Goal: Task Accomplishment & Management: Use online tool/utility

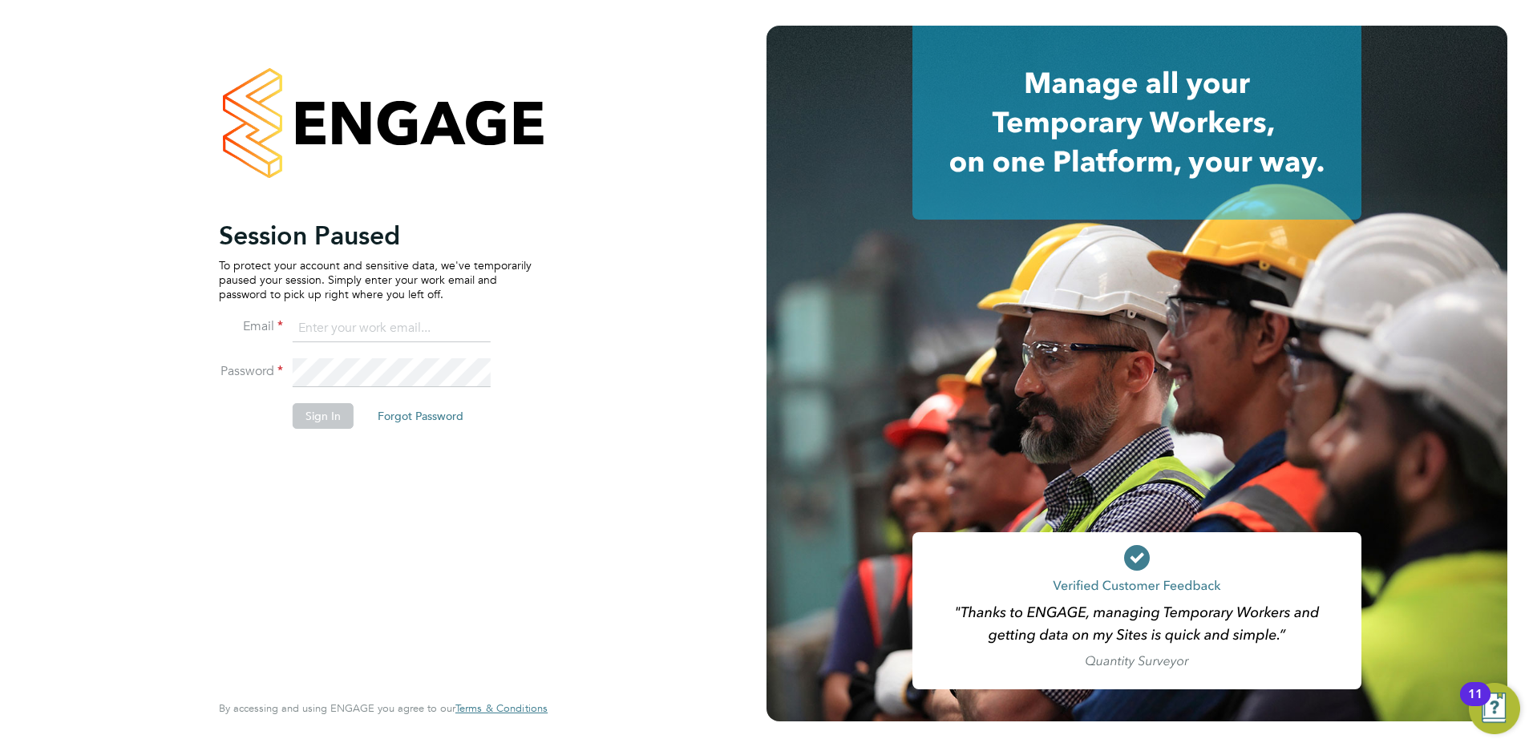
type input "[EMAIL_ADDRESS][DOMAIN_NAME]"
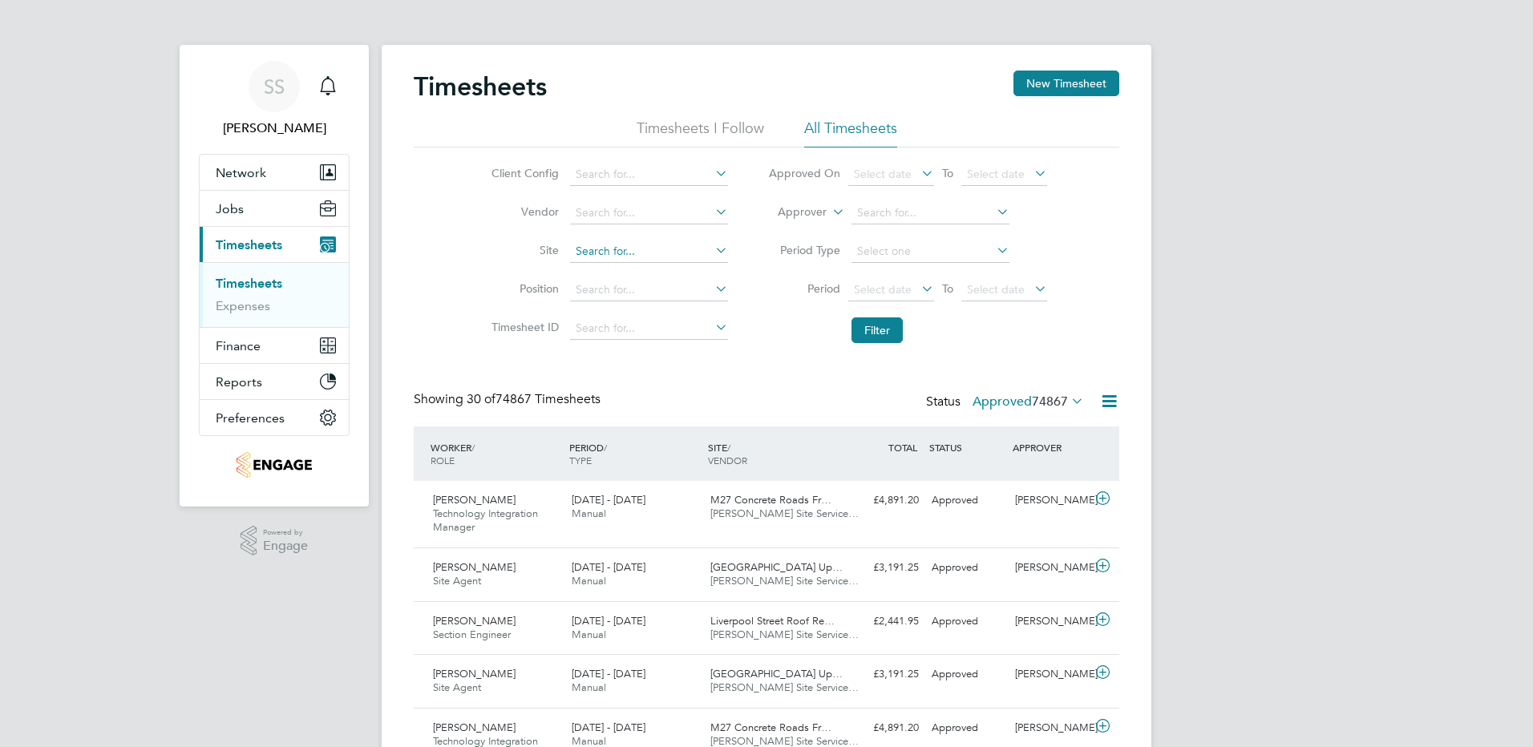
click at [614, 245] on input at bounding box center [649, 252] width 158 height 22
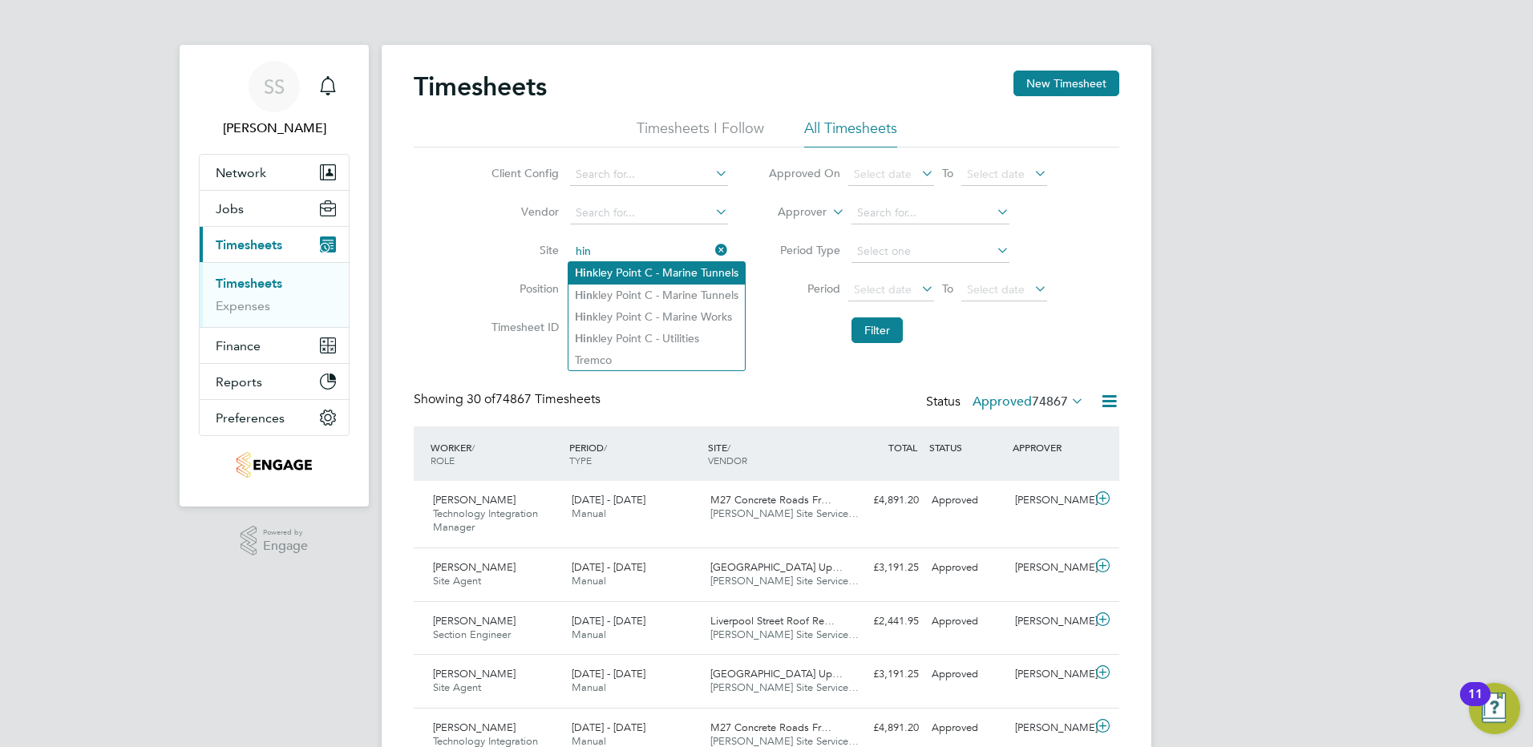
click at [641, 272] on li "Hin kley Point C - Marine Tunnels" at bounding box center [657, 273] width 176 height 22
type input "Hinkley Point C - Marine Tunnels"
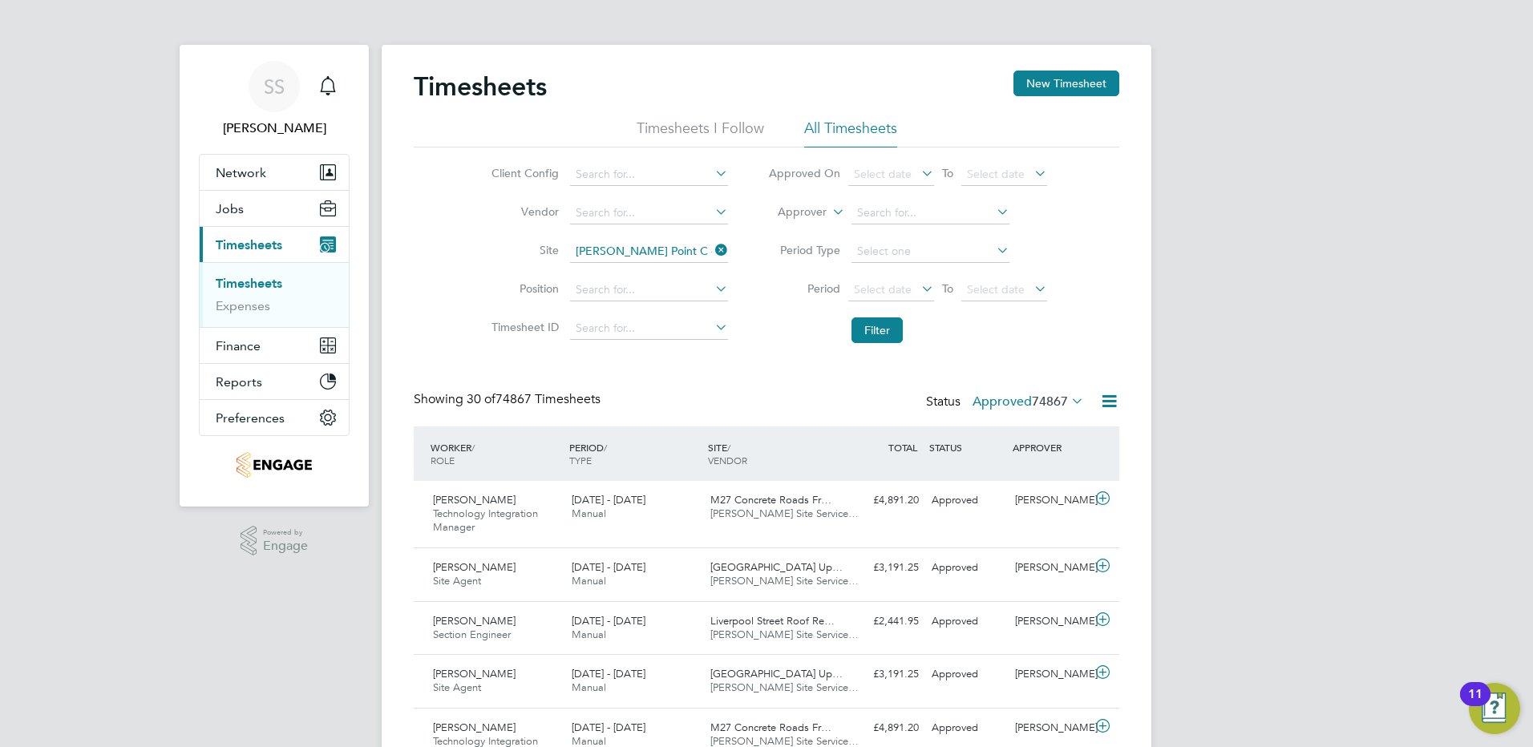
click at [903, 330] on li "Filter" at bounding box center [907, 331] width 319 height 42
click at [900, 328] on button "Filter" at bounding box center [877, 331] width 51 height 26
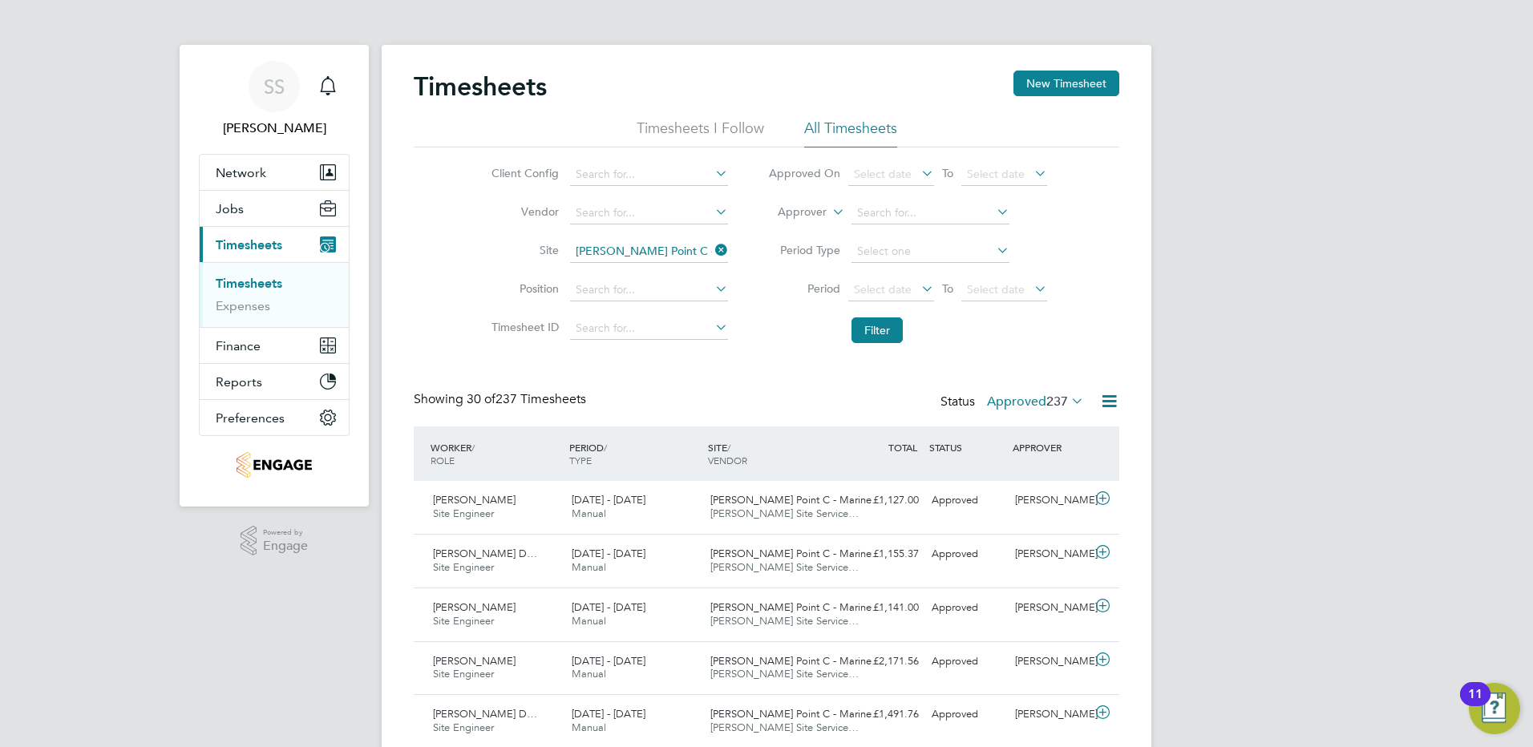
click at [1106, 406] on icon at bounding box center [1109, 401] width 20 height 20
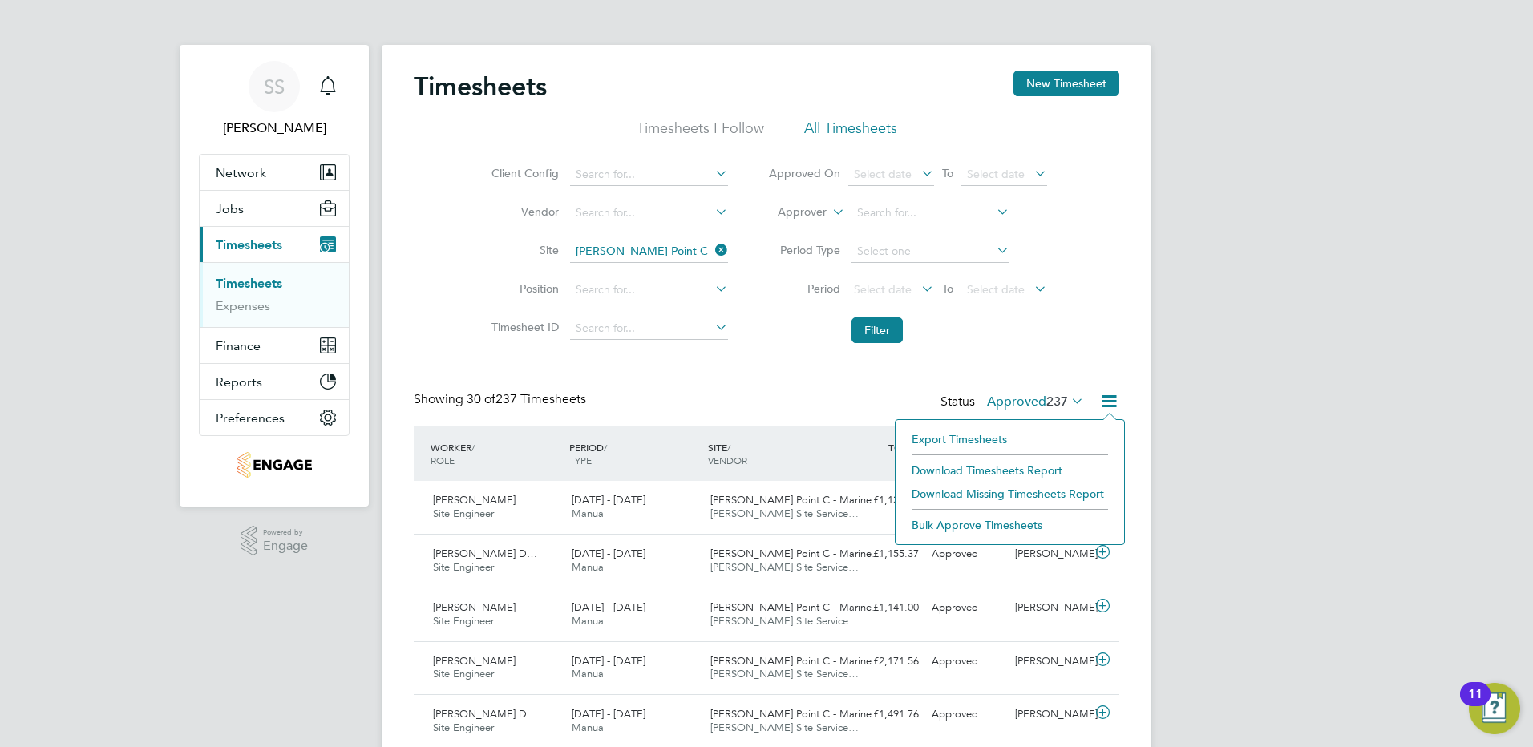
click at [992, 468] on li "Download Timesheets Report" at bounding box center [1010, 470] width 212 height 22
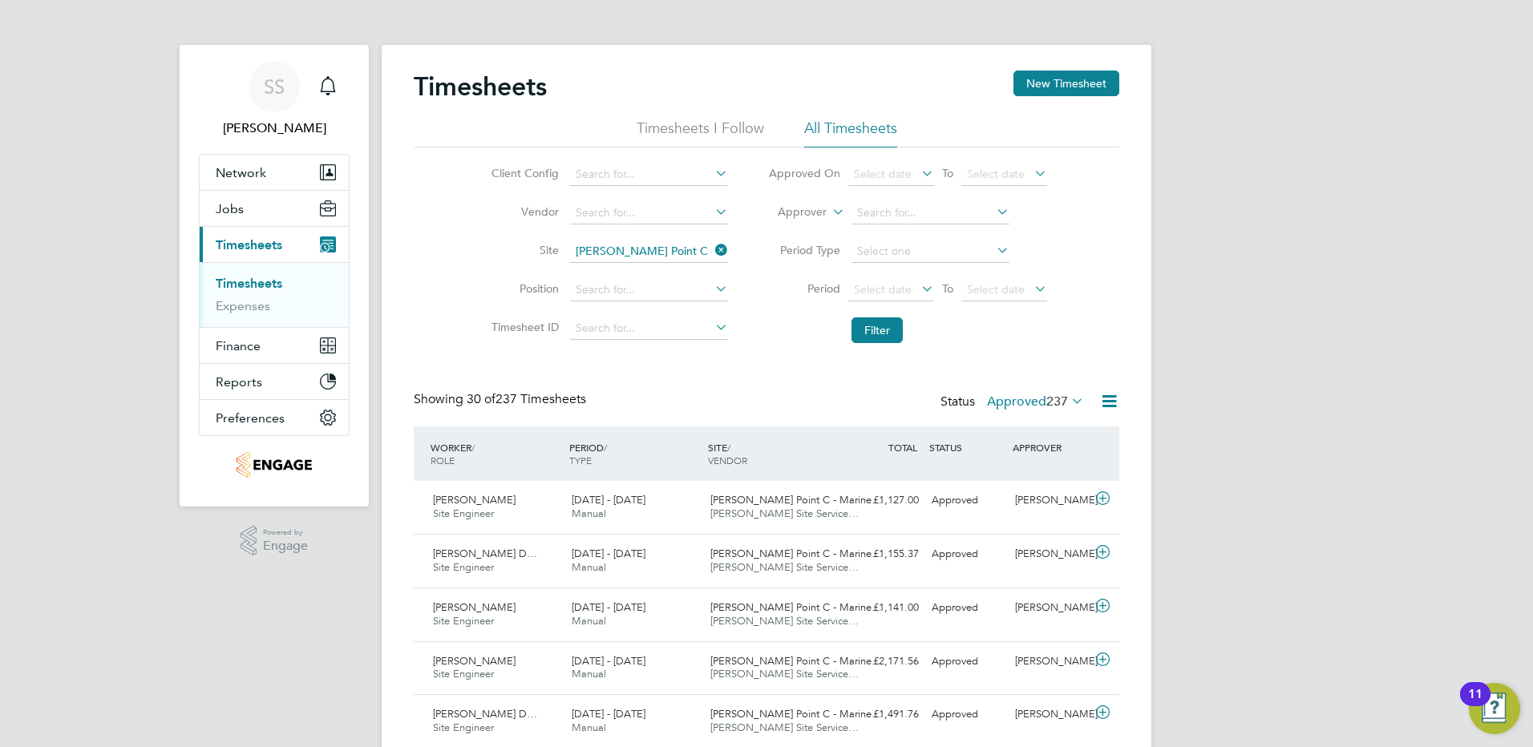
click at [702, 249] on input "Hinkley Point C - Marine Tunnels" at bounding box center [649, 252] width 158 height 22
click at [706, 285] on li "Hinkl ey Point C - Marine Tunnels" at bounding box center [658, 296] width 178 height 22
type input "Hinkley Point C - Marine Tunnels"
click at [876, 326] on button "Filter" at bounding box center [877, 331] width 51 height 26
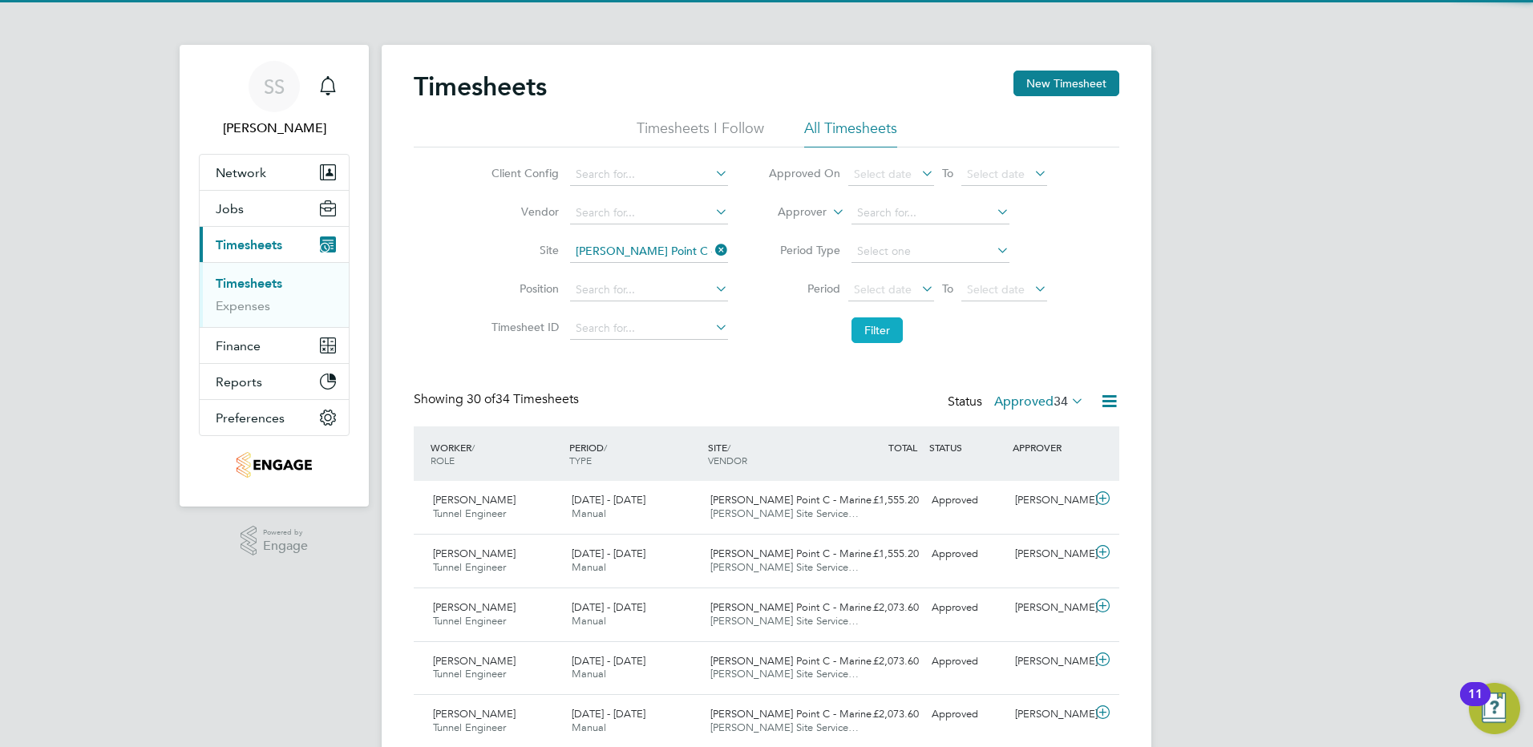
scroll to position [41, 140]
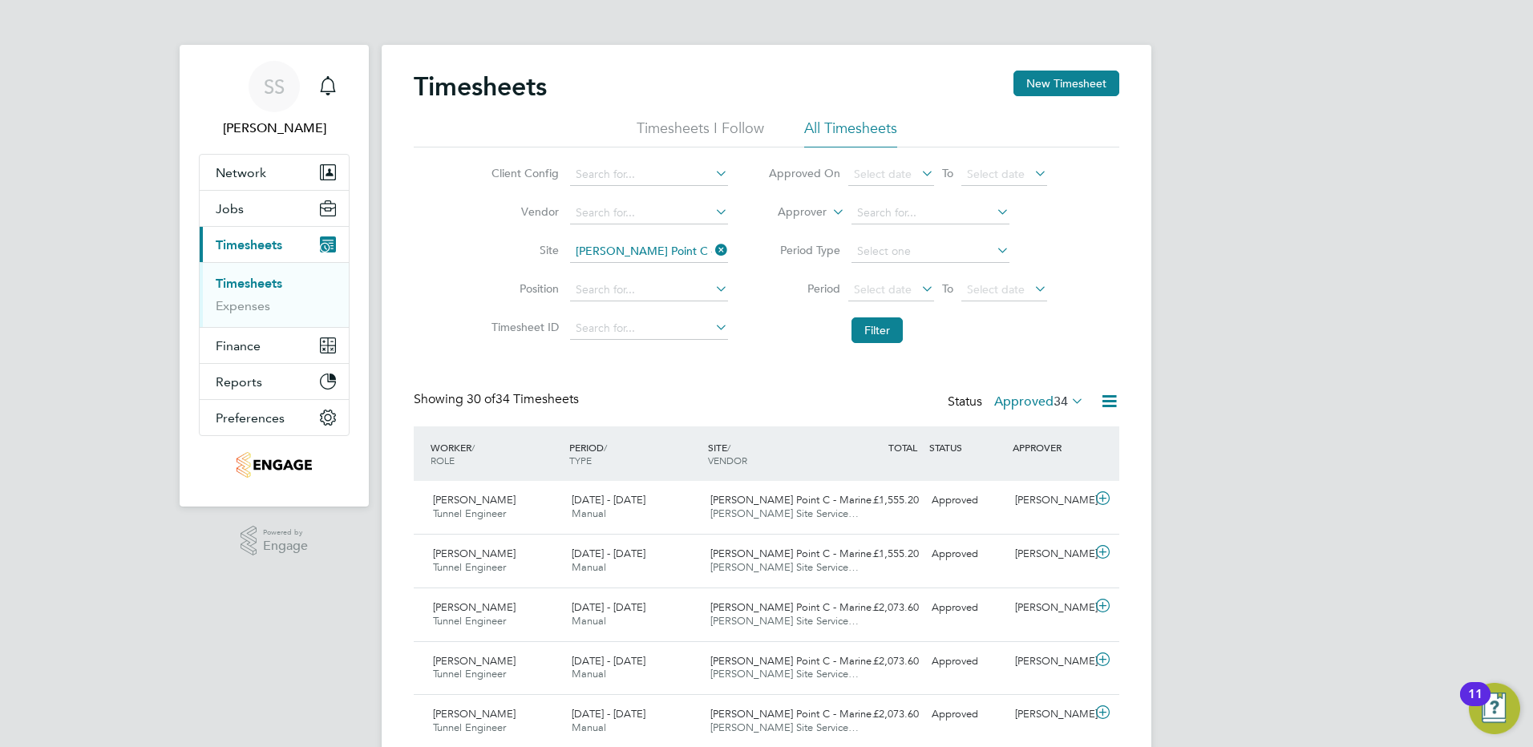
click at [1107, 399] on icon at bounding box center [1109, 401] width 20 height 20
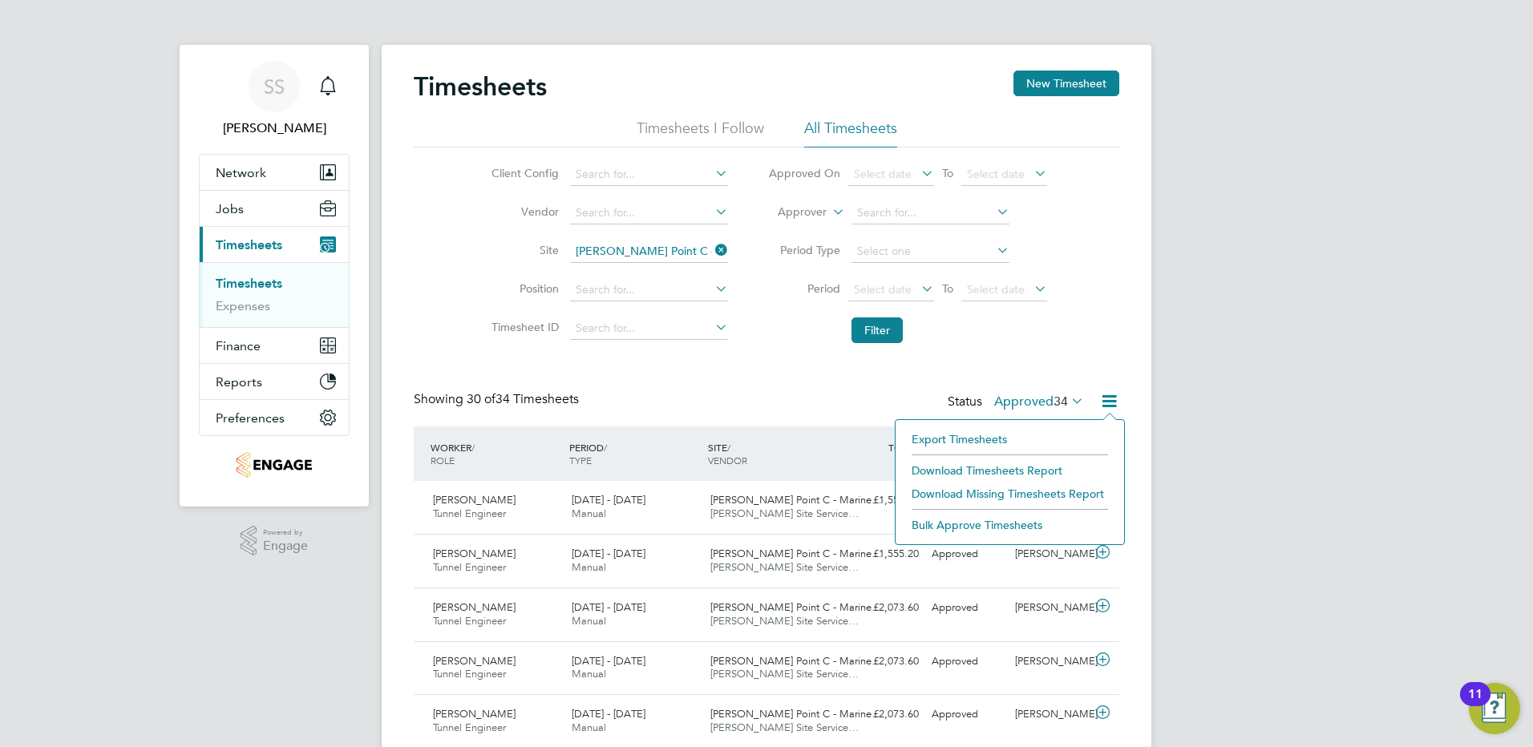
click at [997, 468] on li "Download Timesheets Report" at bounding box center [1010, 470] width 212 height 22
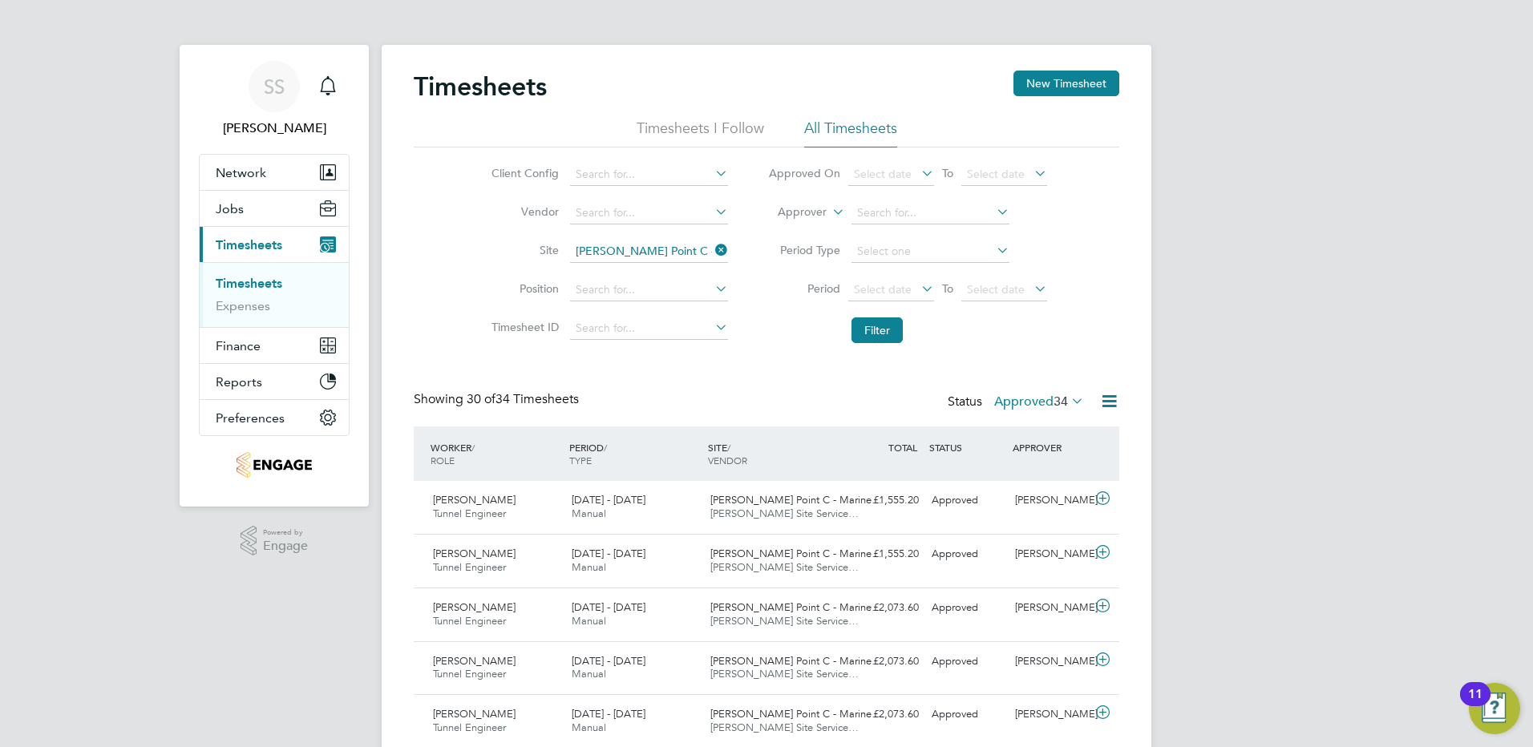
drag, startPoint x: 721, startPoint y: 249, endPoint x: 692, endPoint y: 174, distance: 80.0
click at [712, 248] on icon at bounding box center [712, 250] width 0 height 22
click at [655, 168] on input at bounding box center [649, 175] width 158 height 22
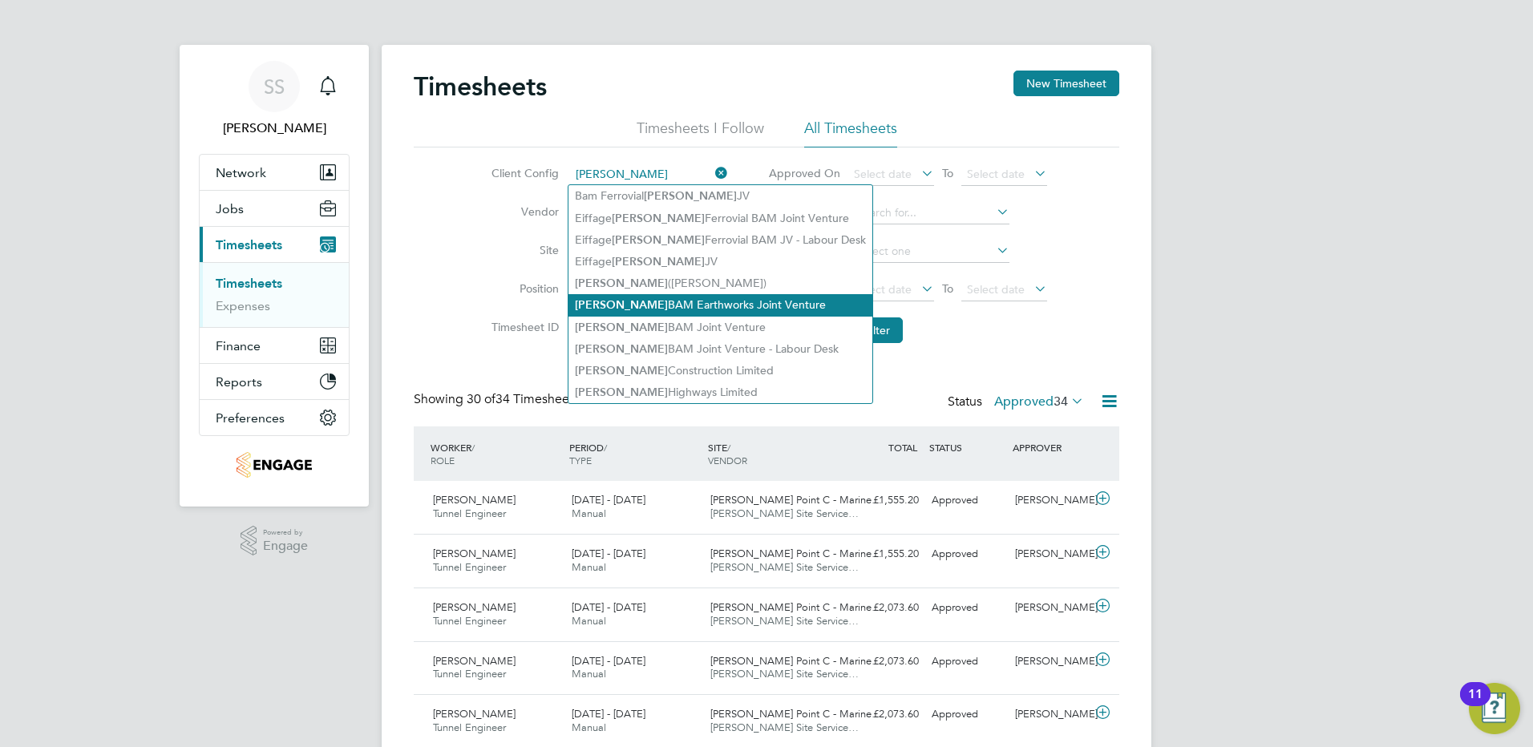
click at [682, 304] on li "Kier BAM Earthworks Joint Venture" at bounding box center [721, 305] width 304 height 22
type input "Kier BAM Earthworks Joint Venture"
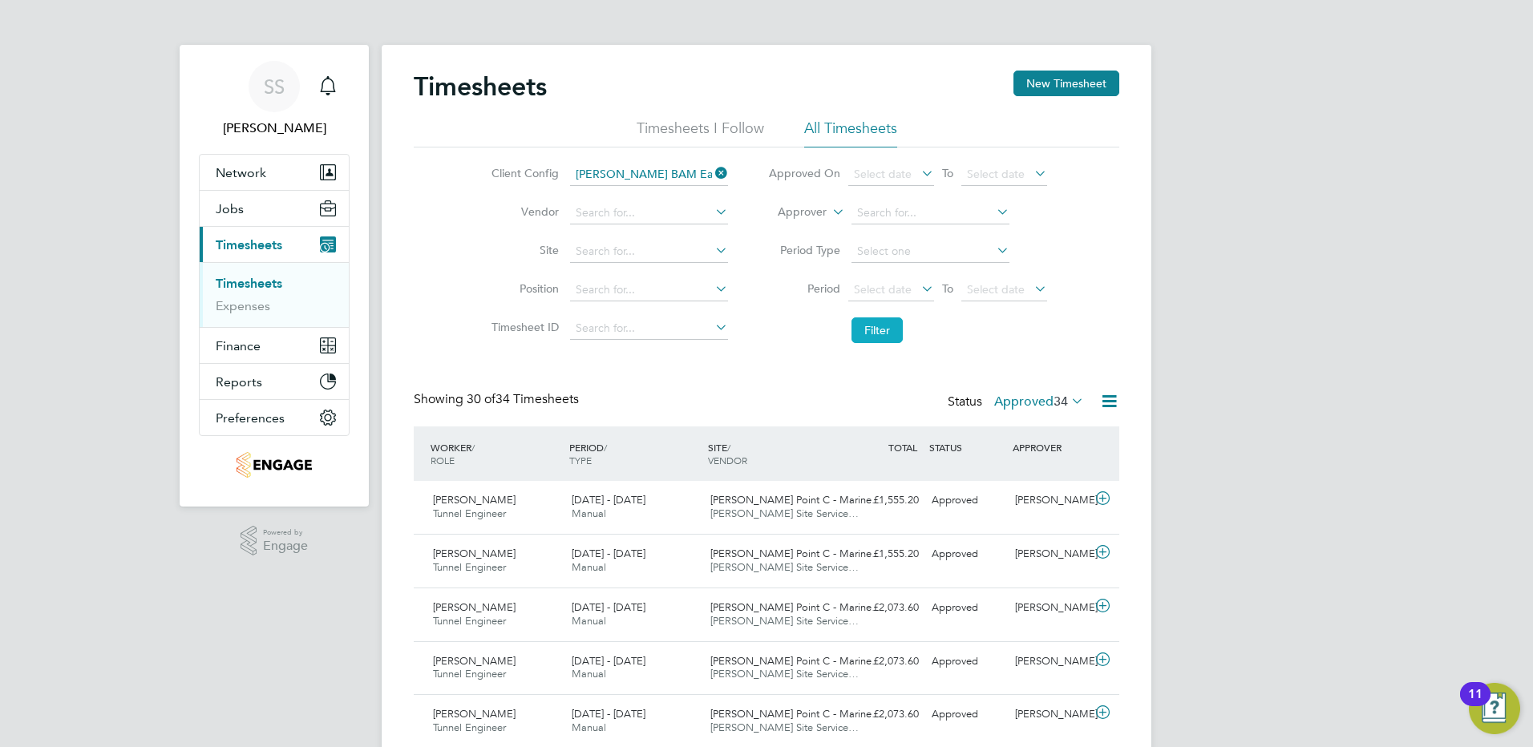
click at [888, 328] on button "Filter" at bounding box center [877, 331] width 51 height 26
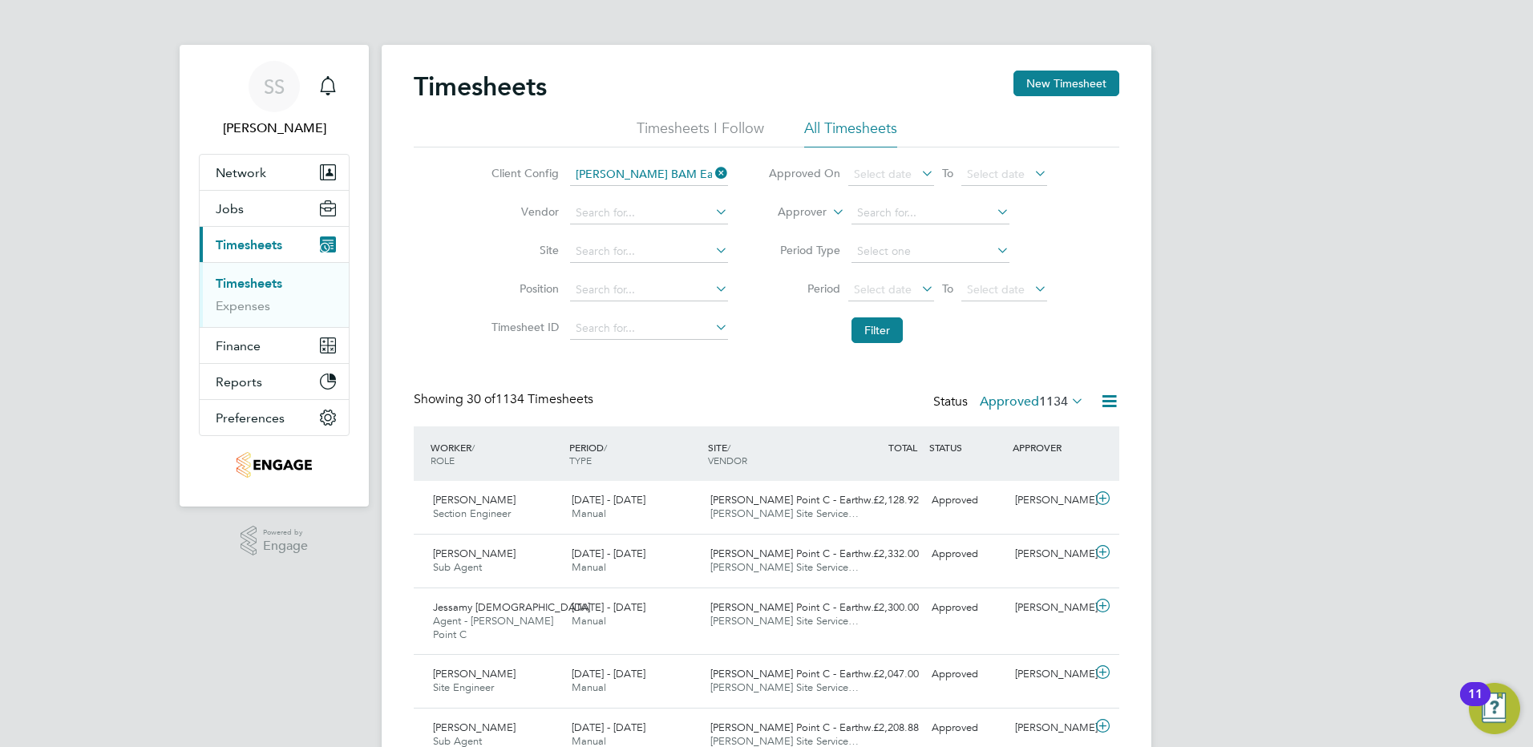
click at [1110, 402] on icon at bounding box center [1109, 401] width 20 height 20
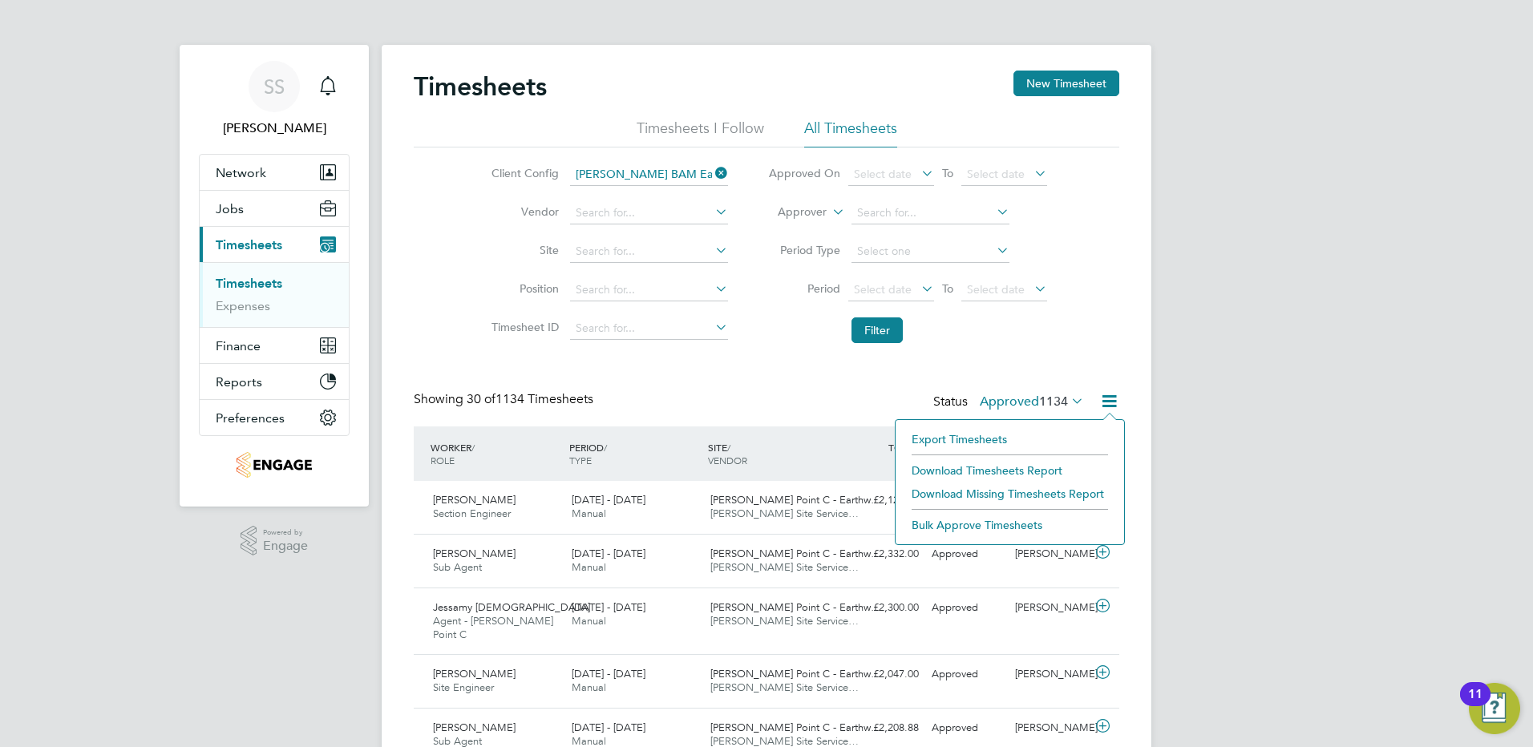
click at [965, 467] on li "Download Timesheets Report" at bounding box center [1010, 470] width 212 height 22
